Goal: Task Accomplishment & Management: Use online tool/utility

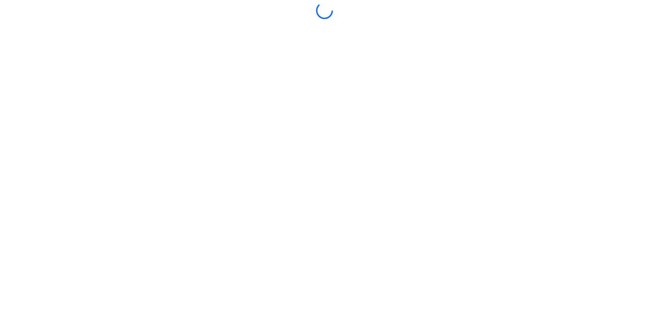
scroll to position [93, 0]
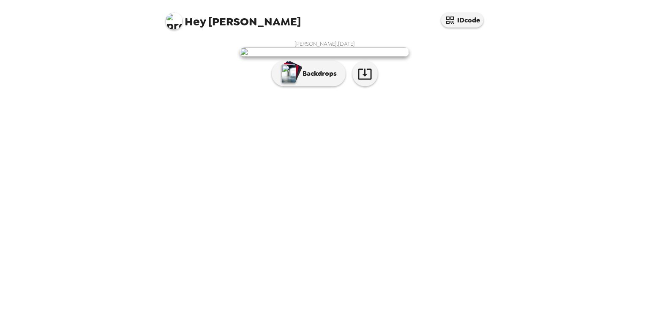
scroll to position [8, 0]
click at [311, 86] on button "Backdrops" at bounding box center [309, 73] width 74 height 25
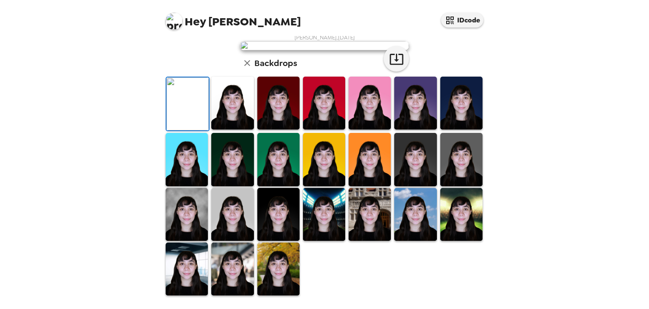
scroll to position [215, 0]
click at [468, 224] on img at bounding box center [461, 214] width 42 height 53
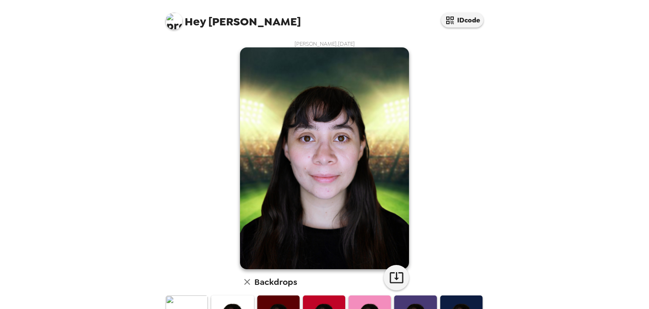
scroll to position [48, 0]
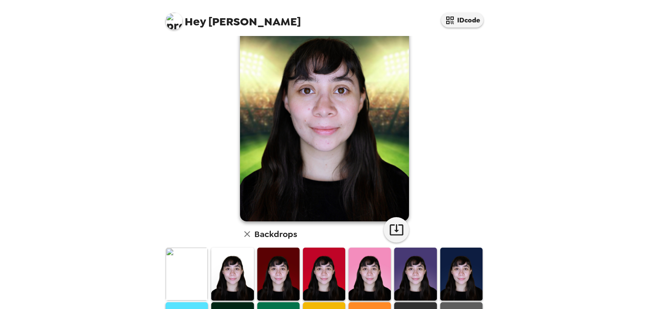
click at [295, 140] on img at bounding box center [324, 111] width 169 height 222
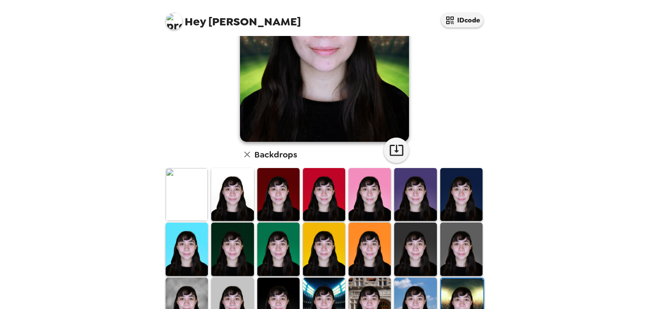
scroll to position [169, 0]
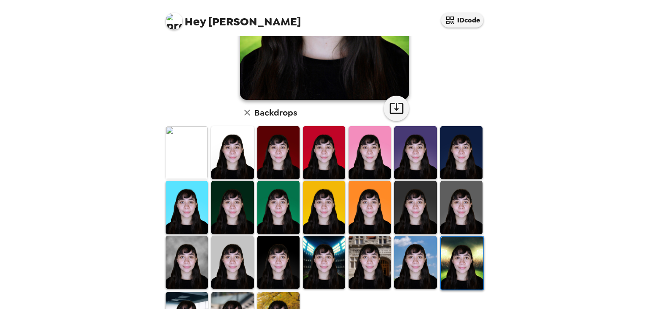
click at [191, 133] on img at bounding box center [187, 152] width 42 height 53
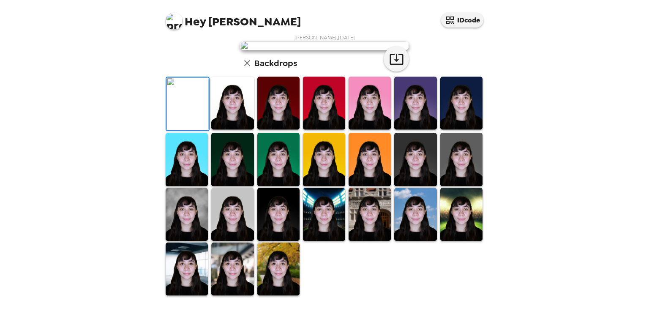
click at [286, 129] on img at bounding box center [278, 103] width 42 height 53
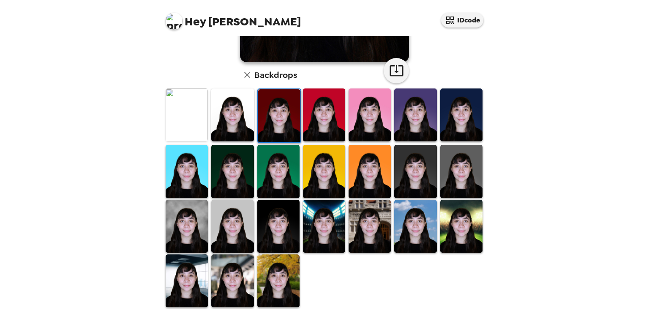
scroll to position [211, 0]
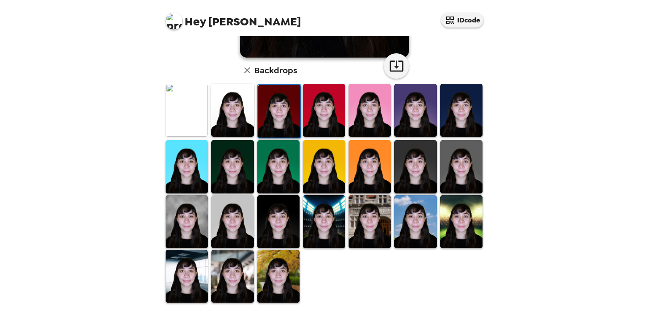
click at [364, 230] on img at bounding box center [370, 221] width 42 height 53
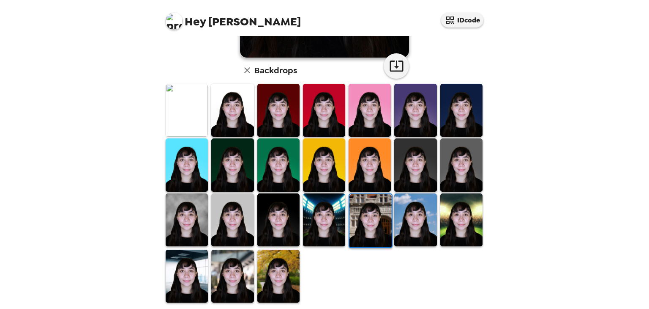
click at [416, 210] on img at bounding box center [415, 219] width 42 height 53
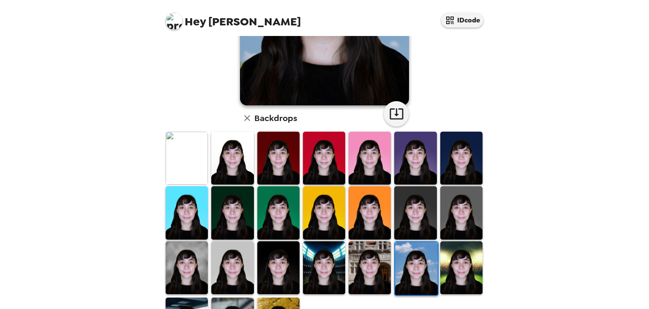
scroll to position [211, 0]
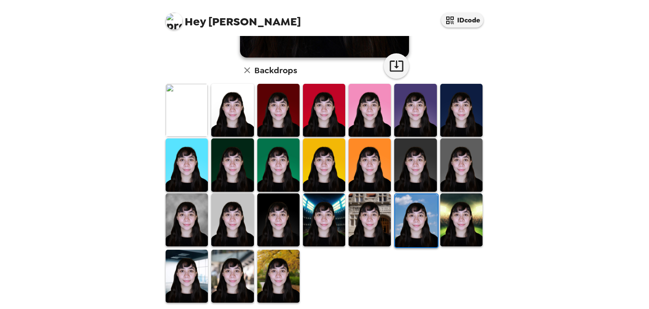
click at [239, 224] on img at bounding box center [232, 219] width 42 height 53
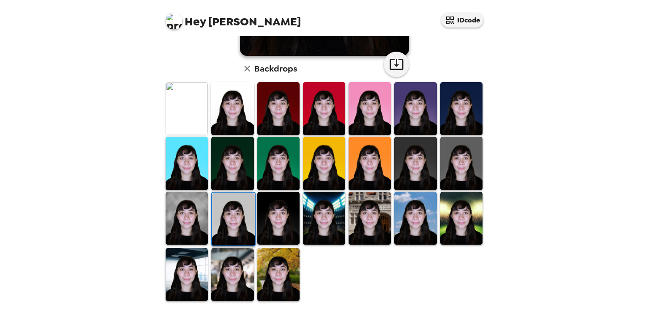
scroll to position [215, 0]
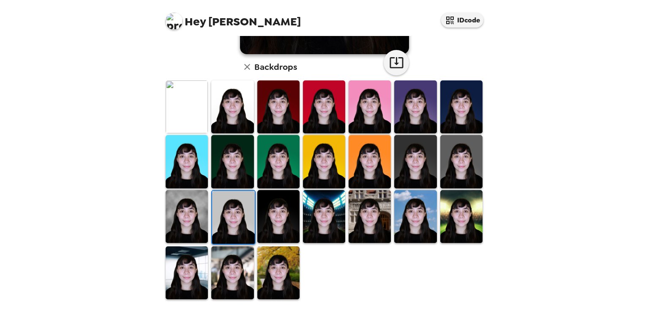
click at [466, 159] on img at bounding box center [461, 161] width 42 height 53
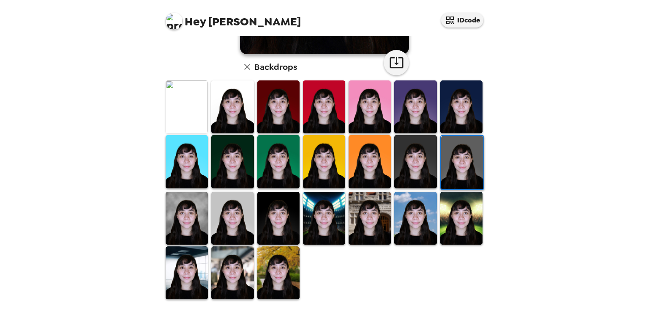
click at [183, 153] on img at bounding box center [187, 161] width 42 height 53
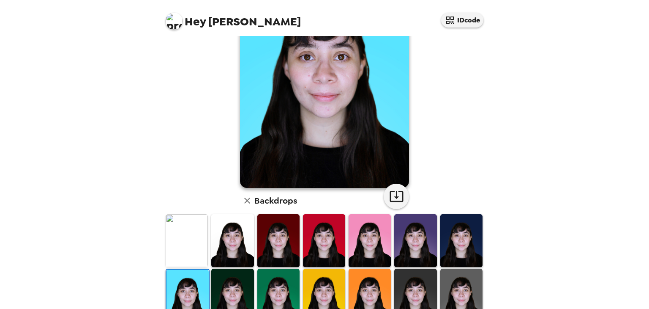
scroll to position [85, 0]
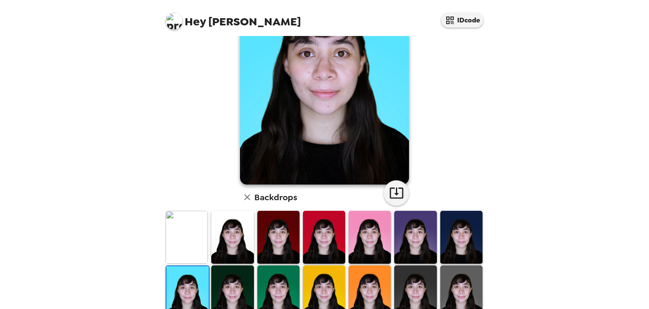
click at [404, 234] on img at bounding box center [415, 237] width 42 height 53
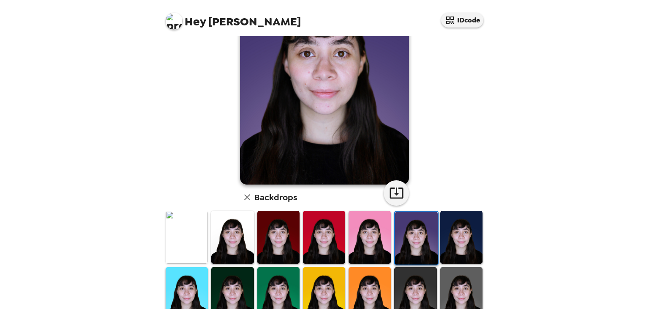
click at [462, 222] on img at bounding box center [461, 237] width 42 height 53
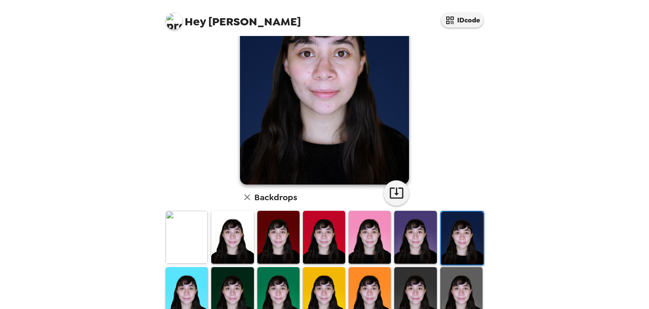
click at [319, 235] on img at bounding box center [324, 237] width 42 height 53
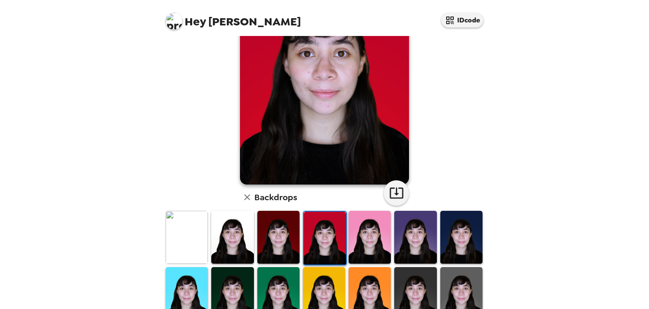
click at [277, 242] on img at bounding box center [278, 237] width 42 height 53
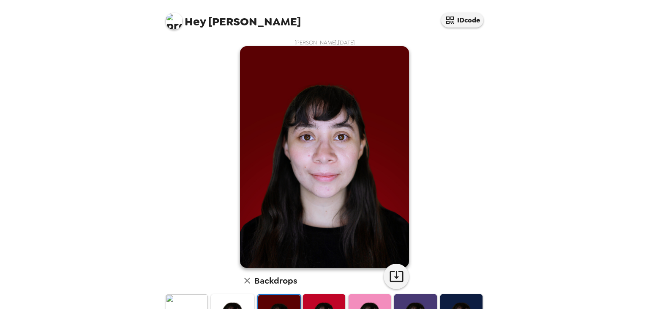
scroll to position [0, 0]
